Goal: Task Accomplishment & Management: Use online tool/utility

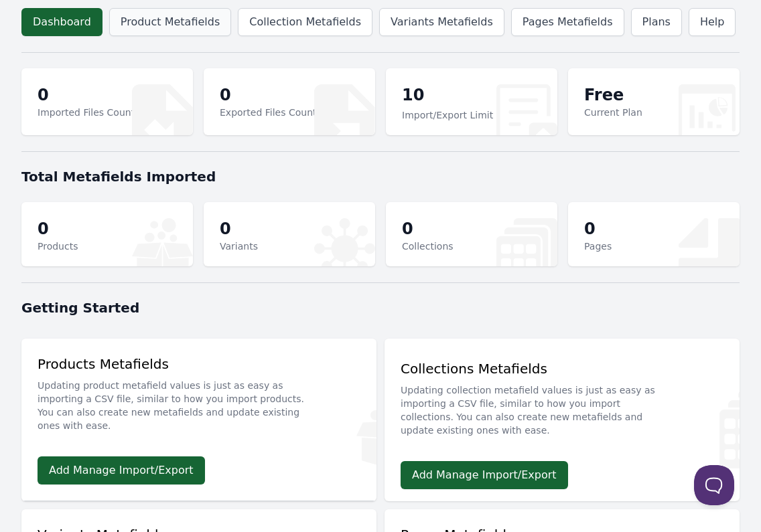
click at [208, 29] on link "Product Metafields" at bounding box center [170, 22] width 122 height 28
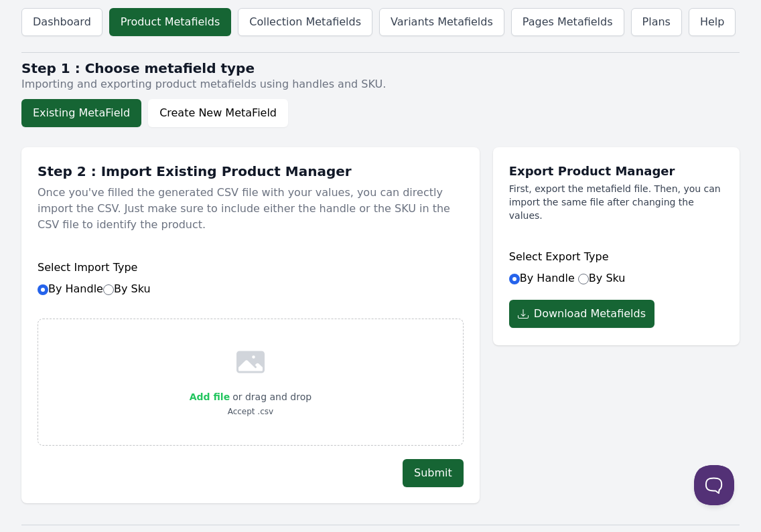
click at [223, 396] on span "Add file" at bounding box center [209, 397] width 40 height 11
click at [229, 389] on input "Add file" at bounding box center [229, 388] width 1 height 1
click at [107, 297] on div "Select Import Type By Handle By Sku" at bounding box center [250, 278] width 426 height 64
click at [108, 293] on input "By Sku" at bounding box center [108, 290] width 11 height 11
radio input "true"
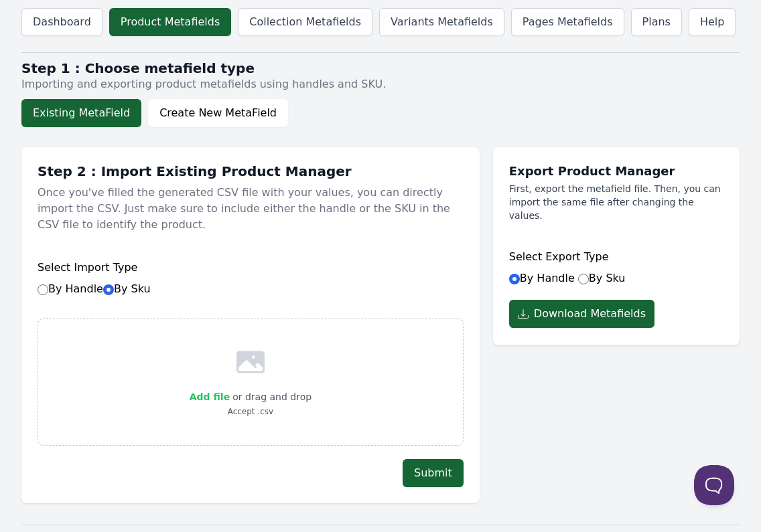
click at [222, 397] on span "Add file" at bounding box center [209, 397] width 40 height 11
click at [229, 389] on input "Add file" at bounding box center [229, 388] width 1 height 1
type input "C:\fakepath\Kuzco Specs only.csv"
click at [424, 459] on button "Submit" at bounding box center [432, 473] width 61 height 28
click at [44, 291] on input "By Handle By Sku" at bounding box center [42, 290] width 11 height 11
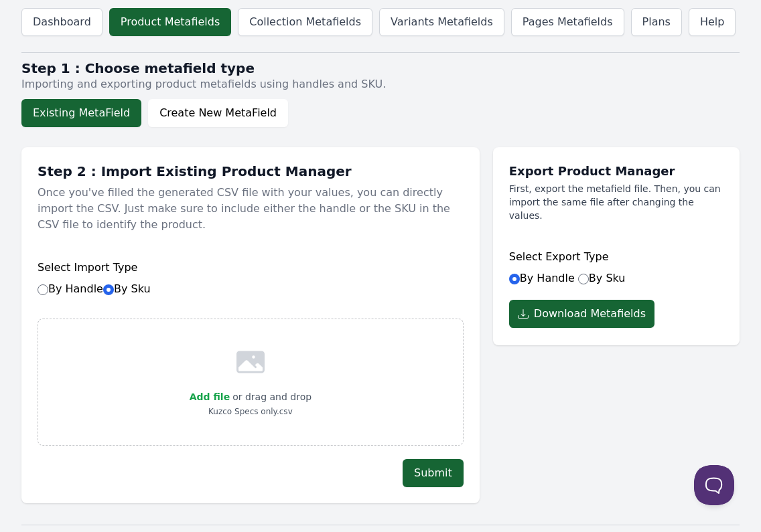
radio input "true"
click at [445, 472] on button "Submit" at bounding box center [432, 473] width 61 height 28
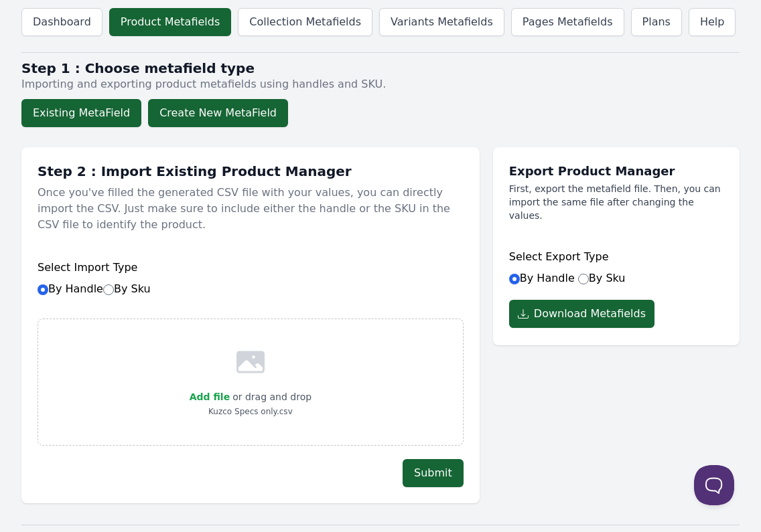
click at [212, 112] on button "Create New MetaField" at bounding box center [218, 113] width 140 height 28
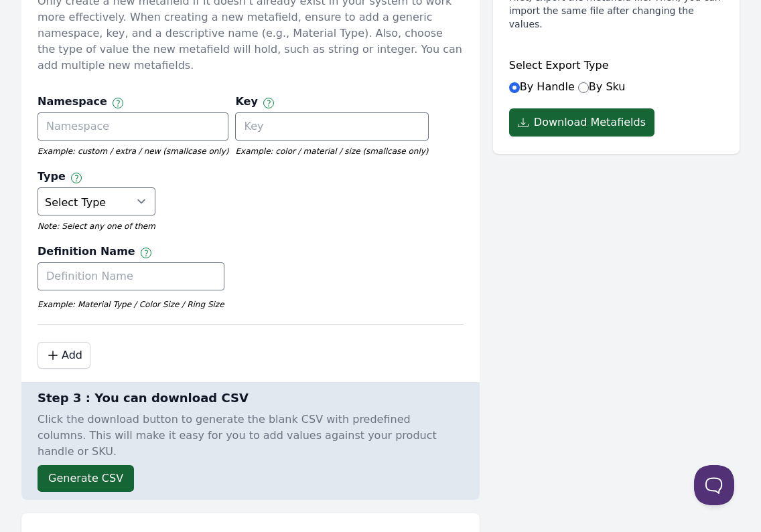
scroll to position [181, 0]
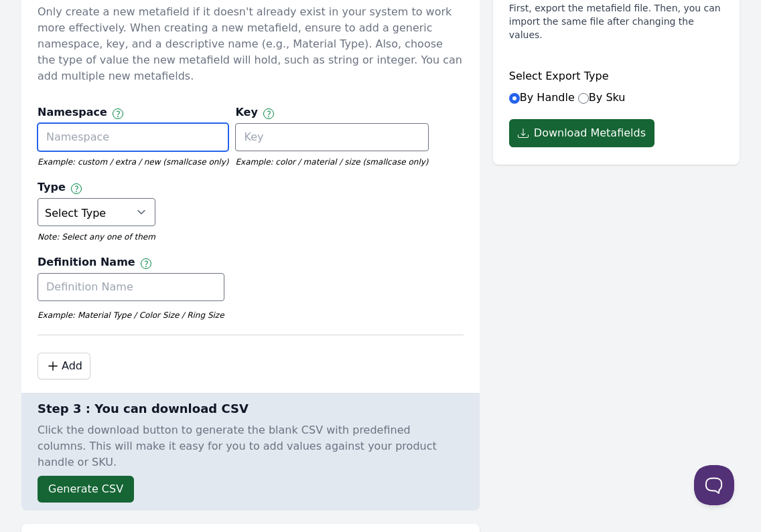
click at [103, 123] on input "text" at bounding box center [132, 137] width 191 height 28
type input "E"
type input "Technical"
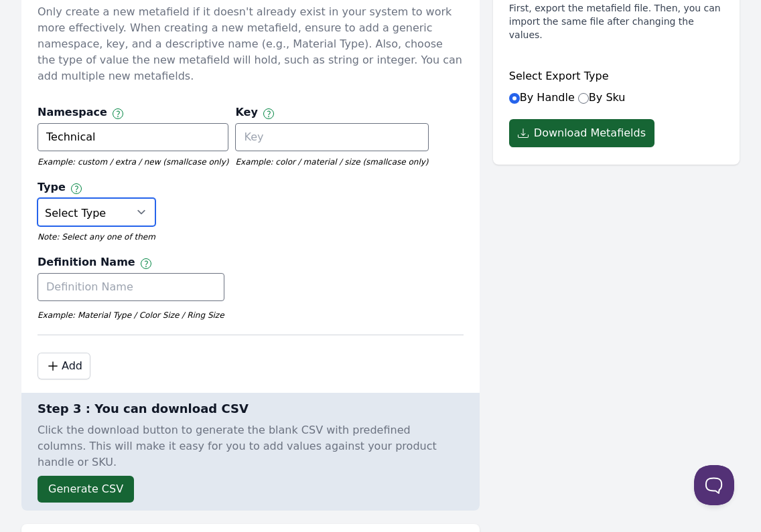
click at [121, 198] on select "Select Type True or False Color Date Date & Time Dimension Money Multi Line Tex…" at bounding box center [96, 212] width 118 height 28
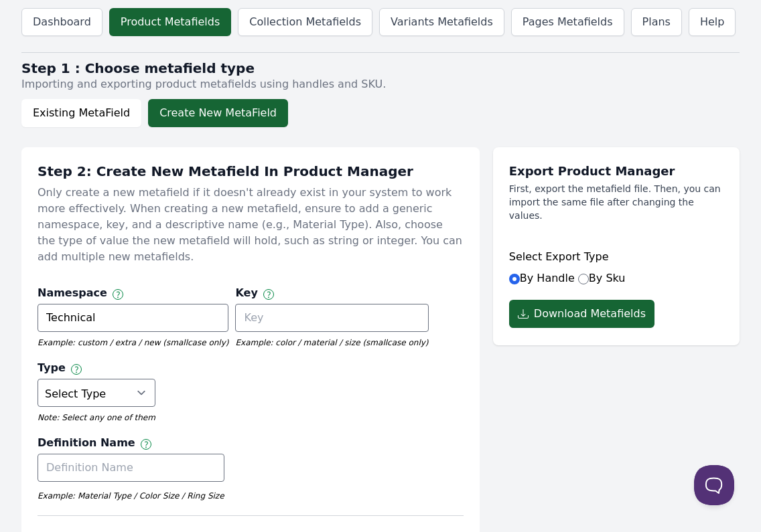
scroll to position [0, 0]
drag, startPoint x: 307, startPoint y: 211, endPoint x: 155, endPoint y: 17, distance: 247.0
click at [155, 17] on link "Product Metafields" at bounding box center [170, 22] width 122 height 28
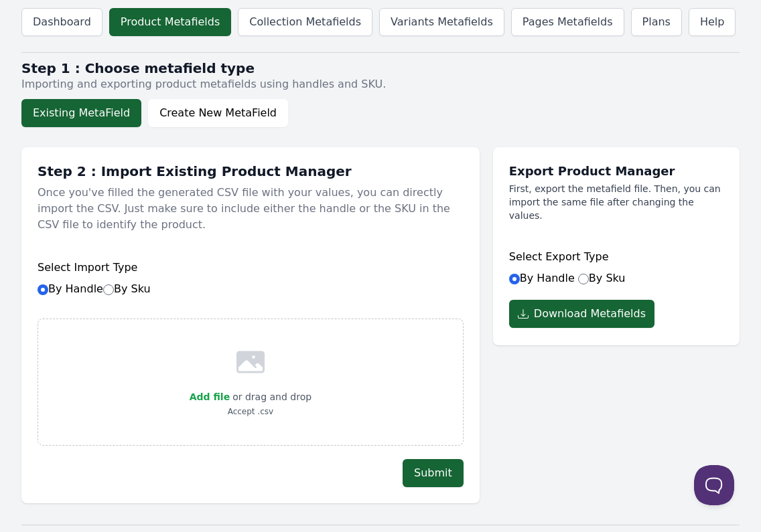
click at [94, 112] on button "Existing MetaField" at bounding box center [81, 113] width 120 height 28
click at [106, 289] on input "By Sku" at bounding box center [108, 290] width 11 height 11
radio input "true"
click at [253, 359] on icon at bounding box center [250, 363] width 28 height 22
click at [221, 398] on span "Add file" at bounding box center [209, 397] width 40 height 11
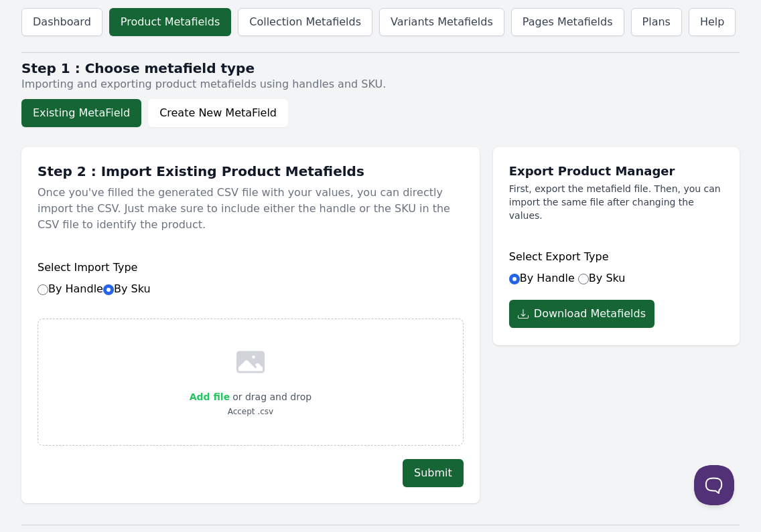
click at [229, 389] on input "Add file" at bounding box center [229, 388] width 1 height 1
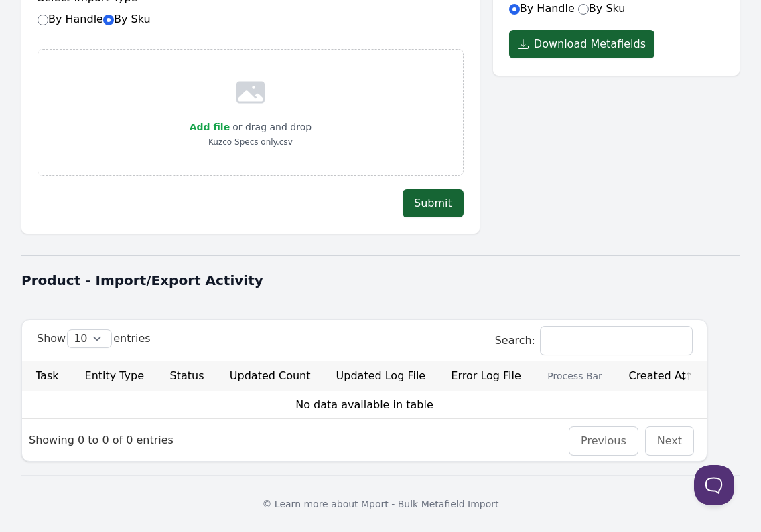
scroll to position [270, 0]
click at [441, 218] on div "Step 2 : Import Existing Product Metafields Once you've filled the generated CS…" at bounding box center [250, 55] width 458 height 356
click at [439, 204] on button "Submit" at bounding box center [432, 203] width 61 height 28
click at [439, 195] on button "Submit" at bounding box center [432, 203] width 61 height 28
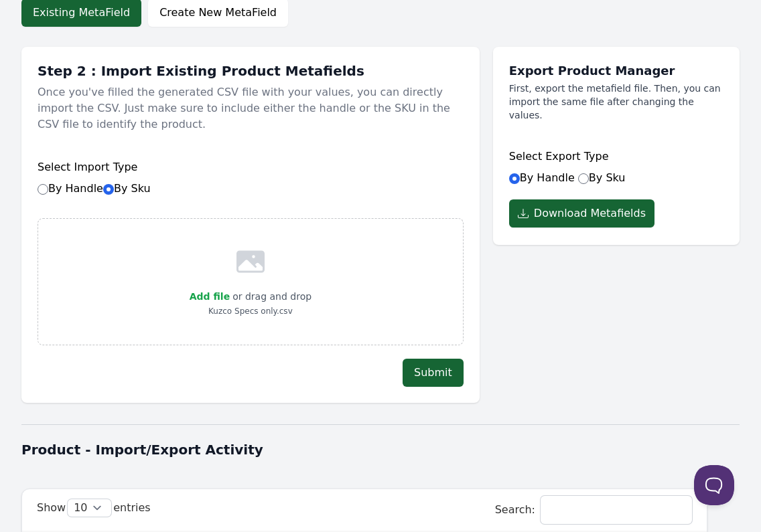
scroll to position [102, 0]
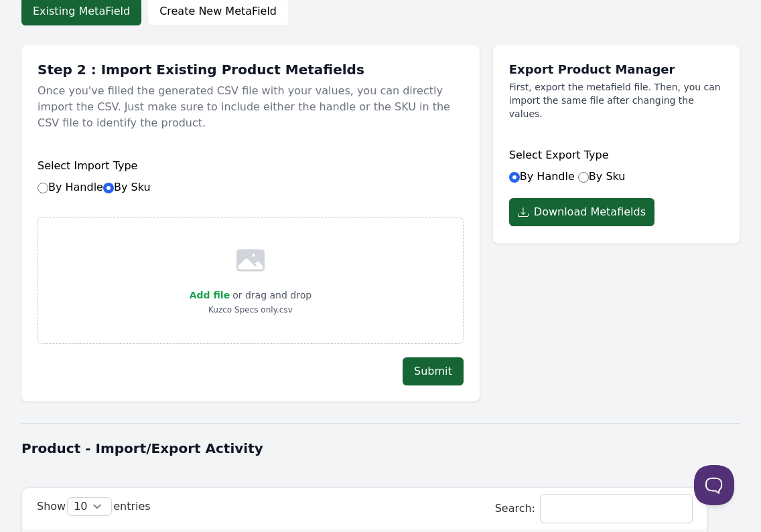
click at [418, 366] on button "Submit" at bounding box center [432, 372] width 61 height 28
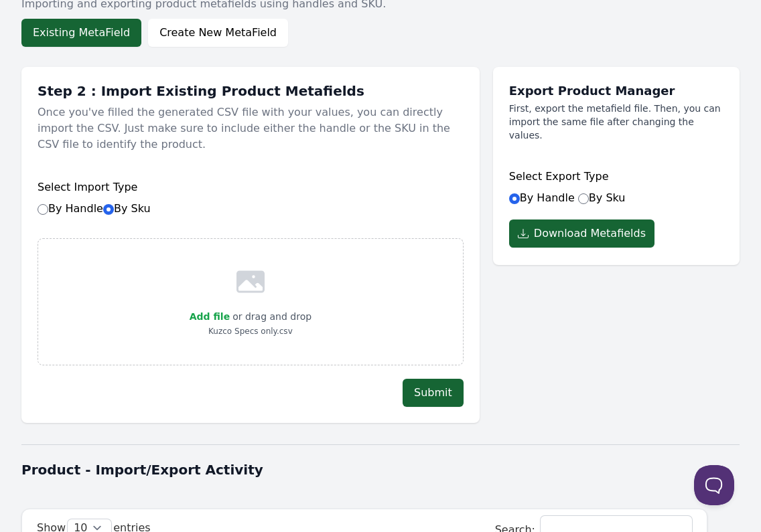
scroll to position [80, 0]
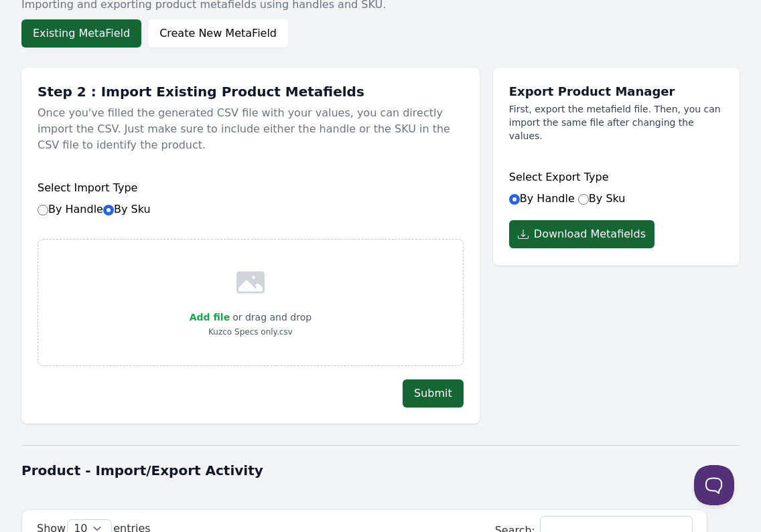
click at [222, 317] on span "Add file" at bounding box center [209, 317] width 40 height 11
click at [229, 309] on input "Add file" at bounding box center [229, 309] width 1 height 1
type input "C:\fakepath\Shopify_Installation_Instructions_Template.csv"
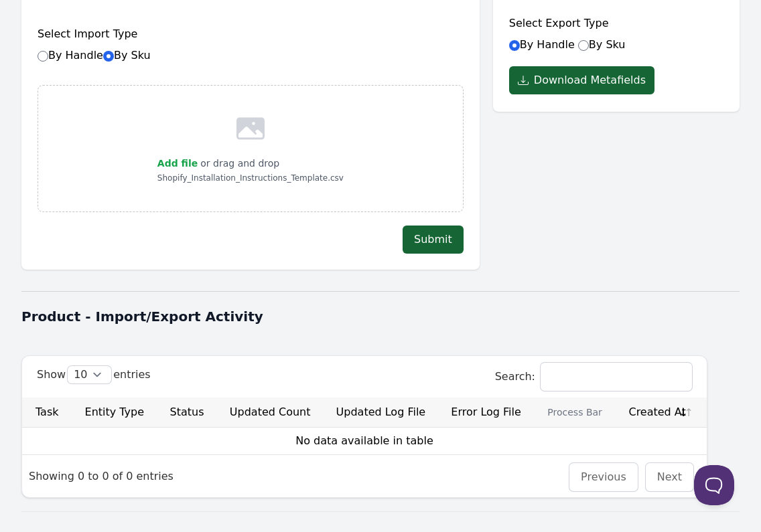
scroll to position [270, 0]
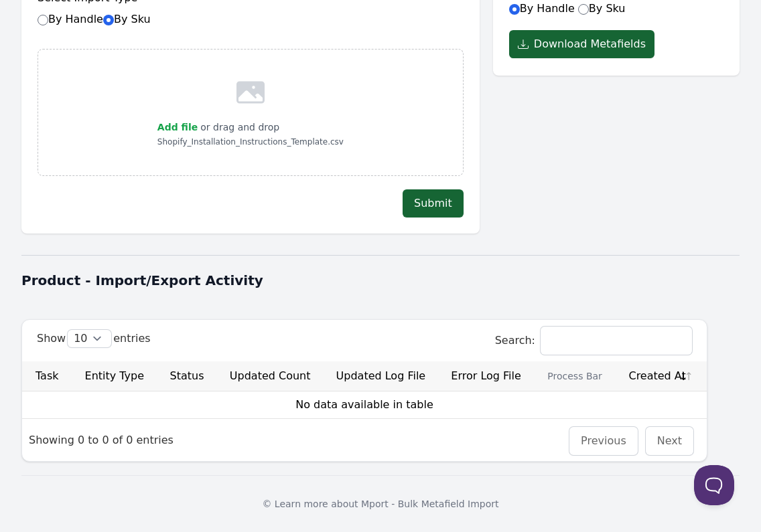
click at [426, 204] on button "Submit" at bounding box center [432, 203] width 61 height 28
